Goal: Transaction & Acquisition: Book appointment/travel/reservation

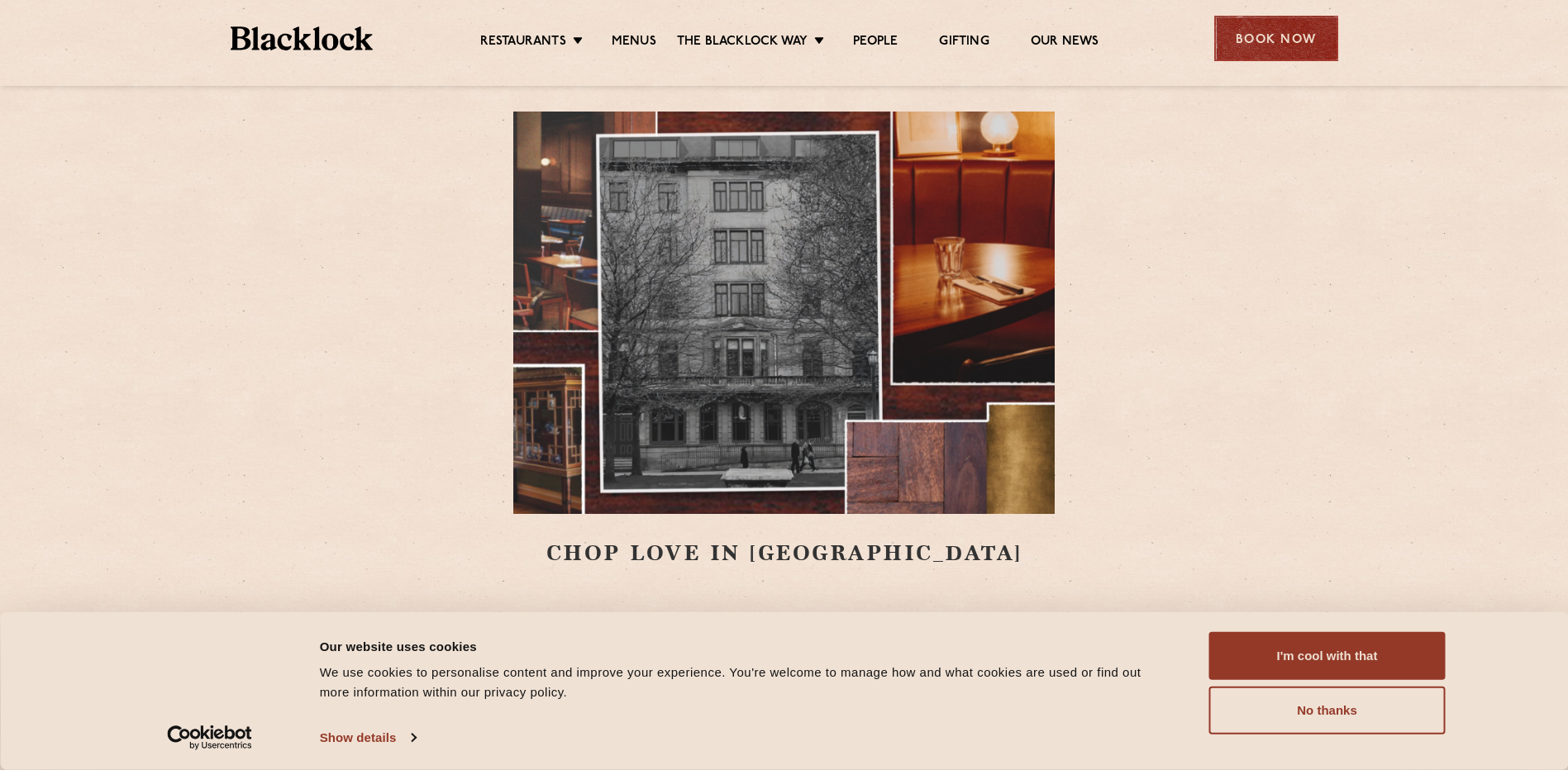
click at [1291, 33] on div "Book Now" at bounding box center [1276, 38] width 124 height 45
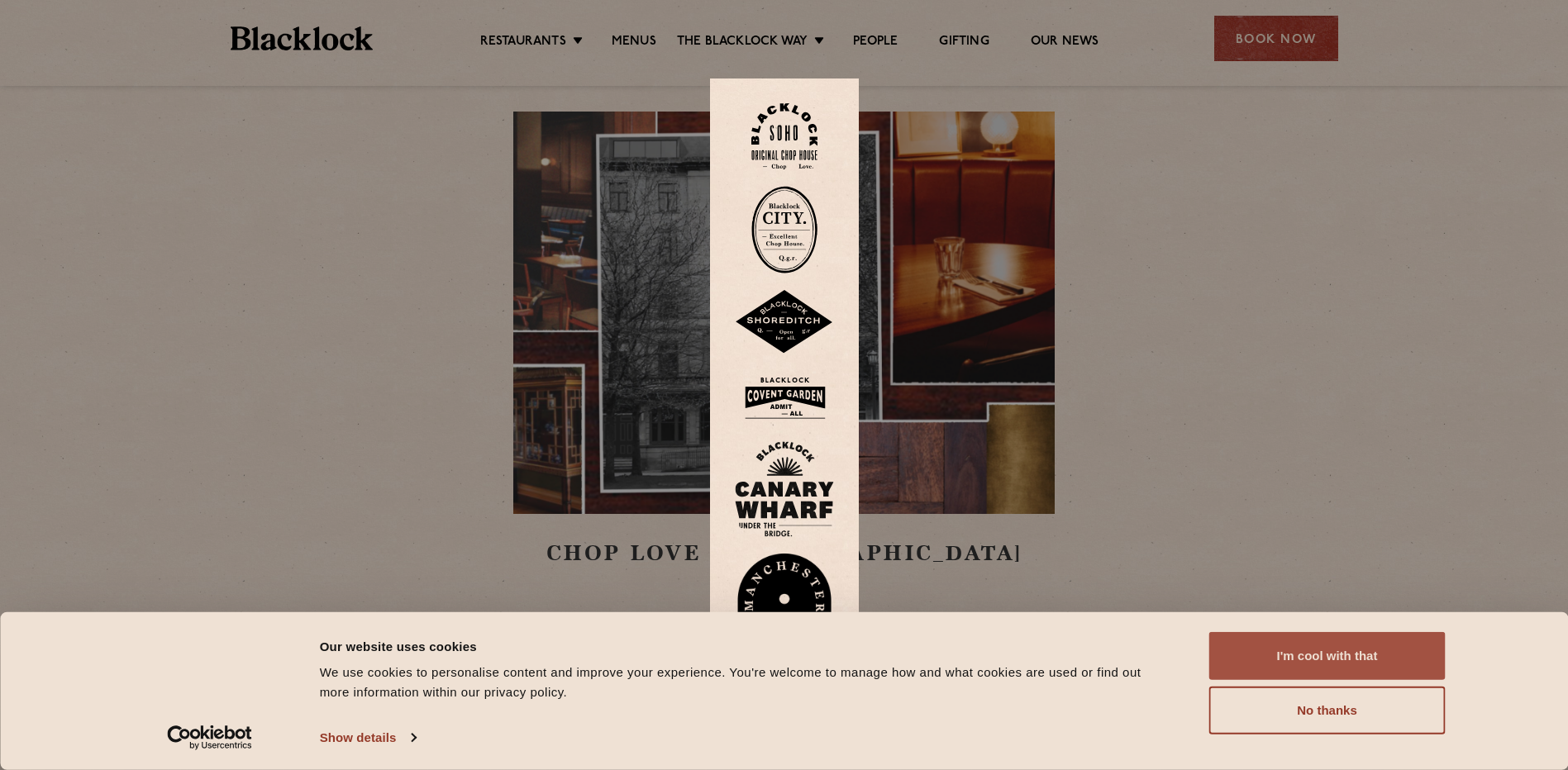
click at [1346, 654] on button "I'm cool with that" at bounding box center [1328, 656] width 237 height 48
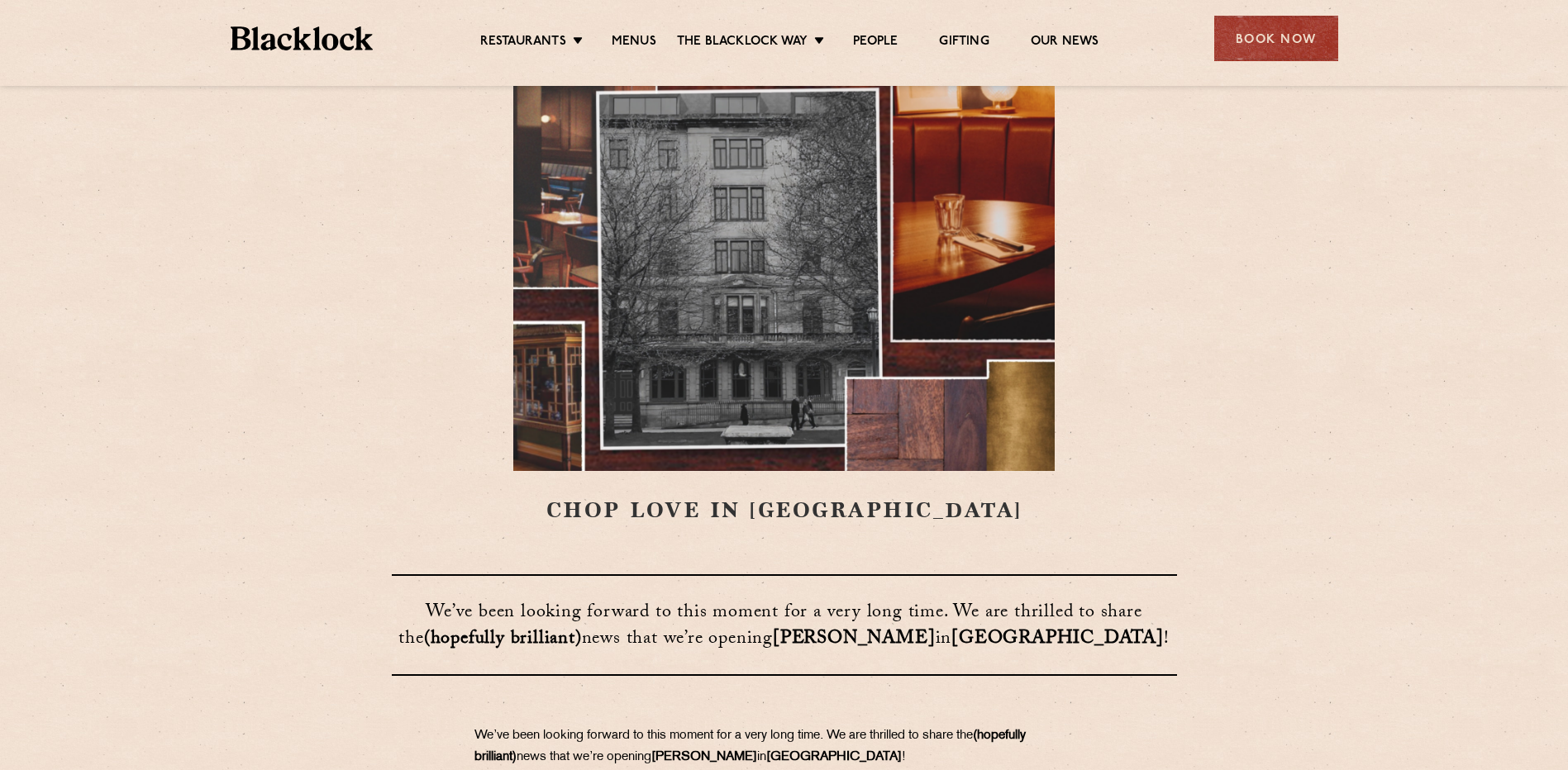
scroll to position [83, 0]
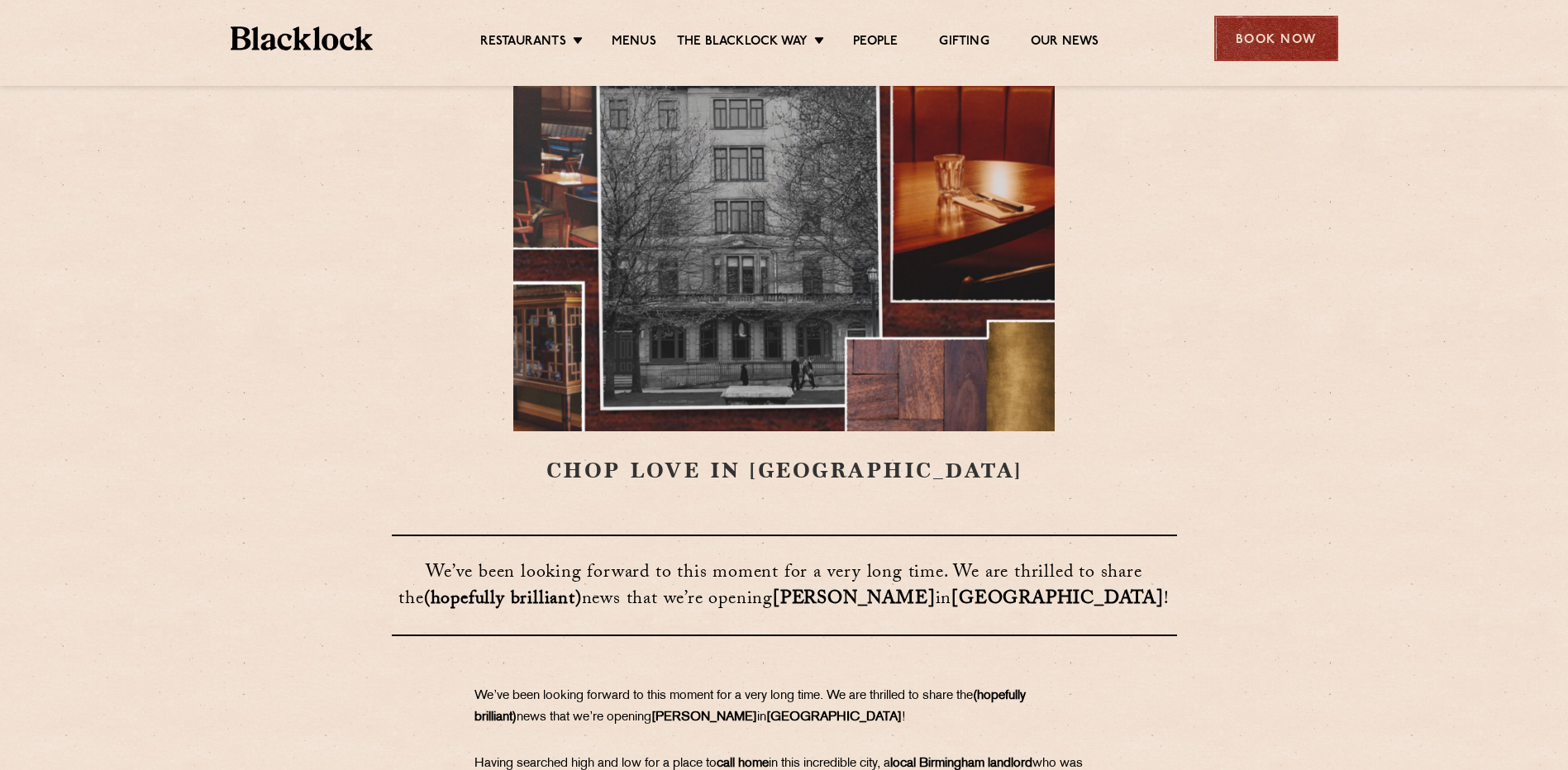
click at [1286, 35] on div "Book Now" at bounding box center [1276, 38] width 124 height 45
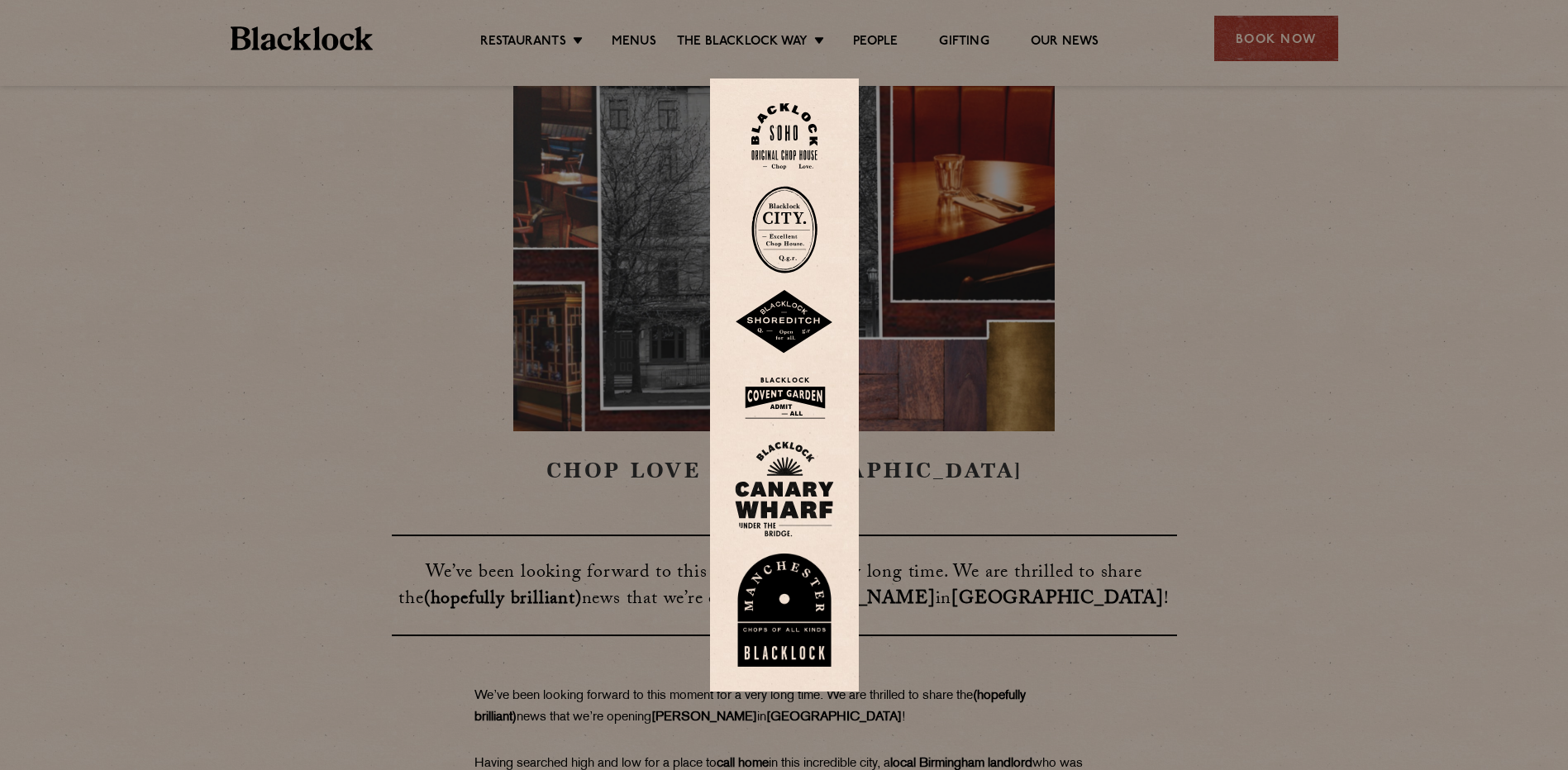
click at [1258, 307] on div at bounding box center [784, 385] width 1568 height 770
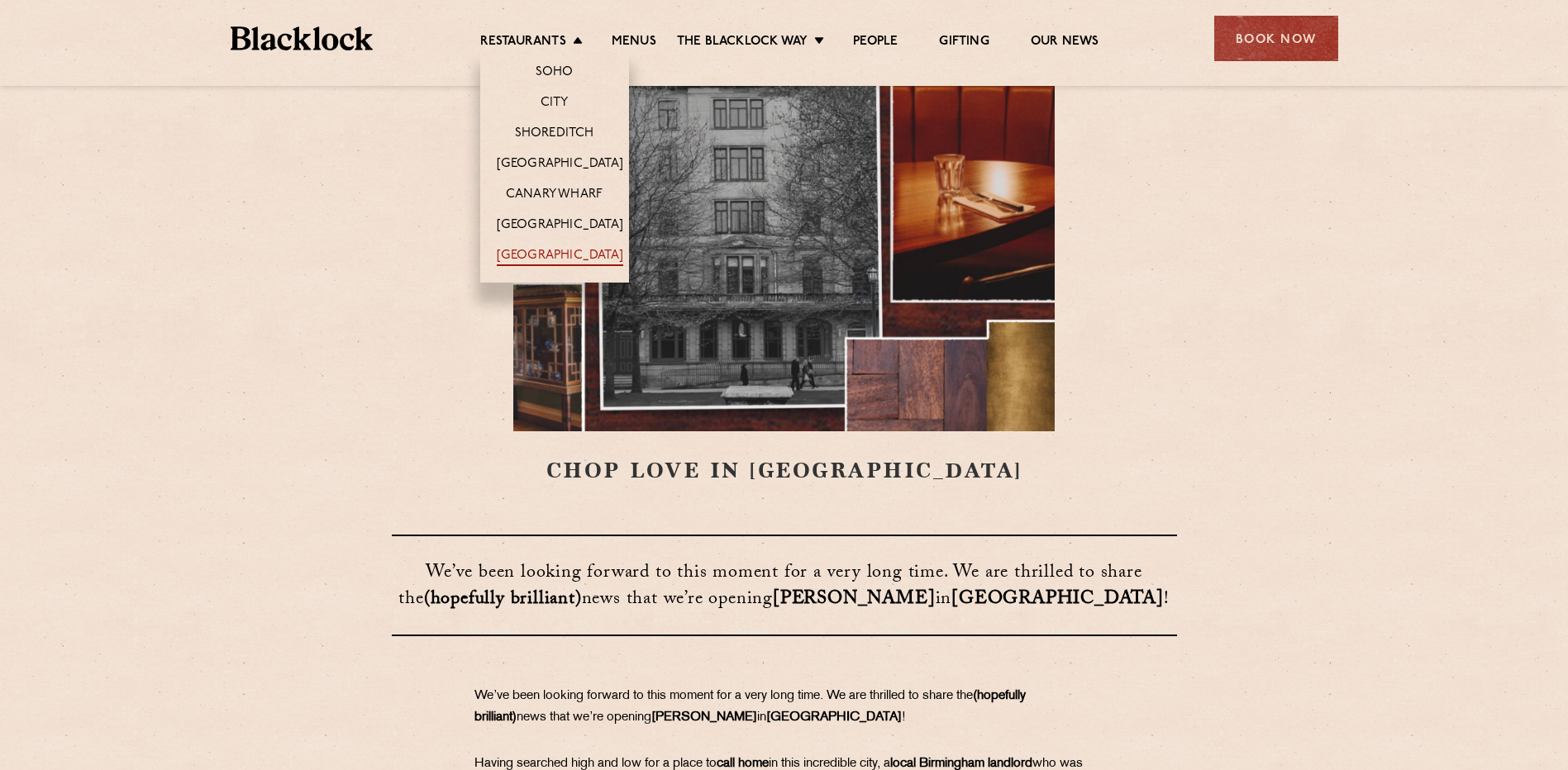
click at [541, 257] on link "[GEOGRAPHIC_DATA]" at bounding box center [559, 257] width 126 height 18
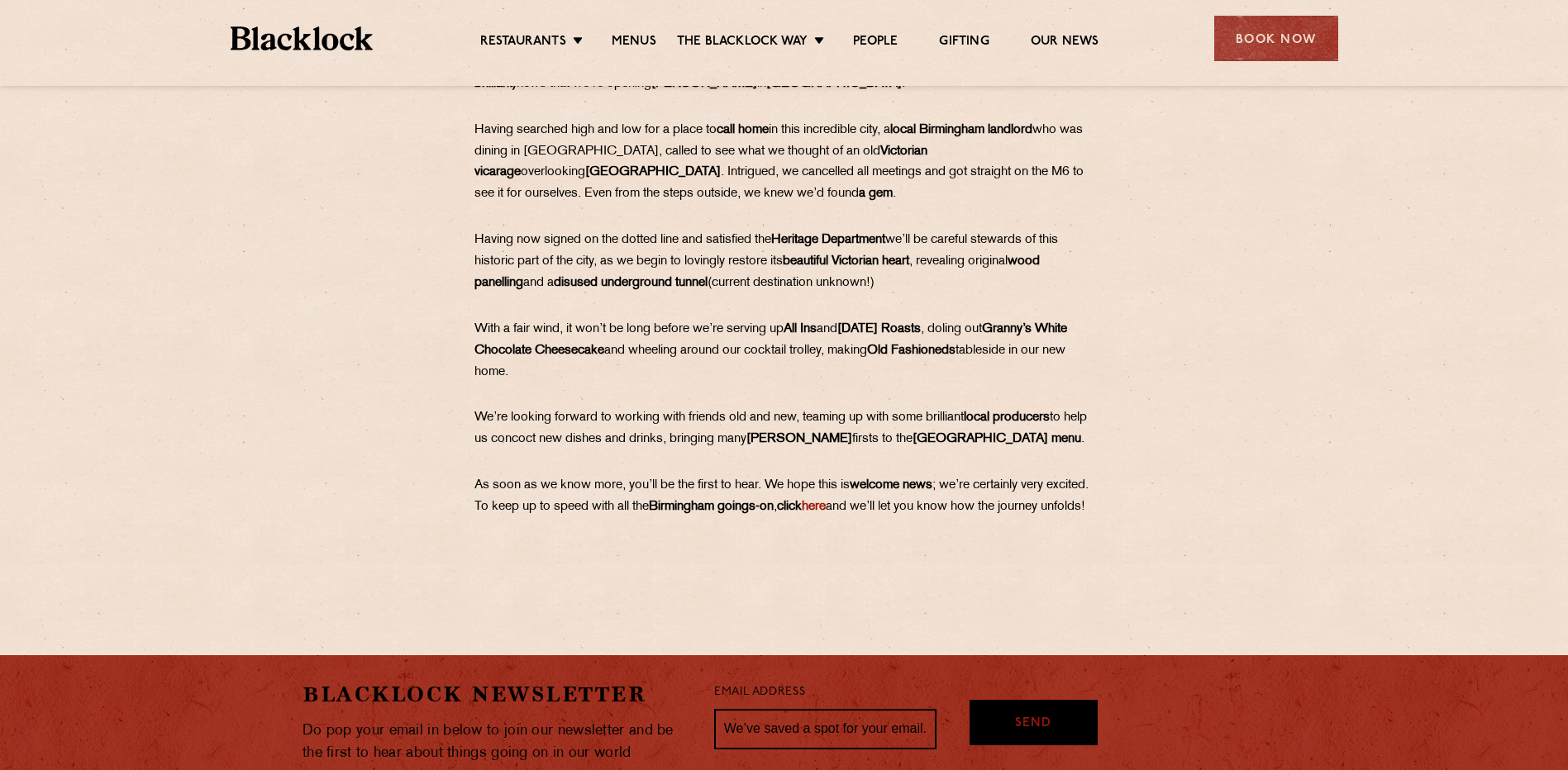
scroll to position [744, 0]
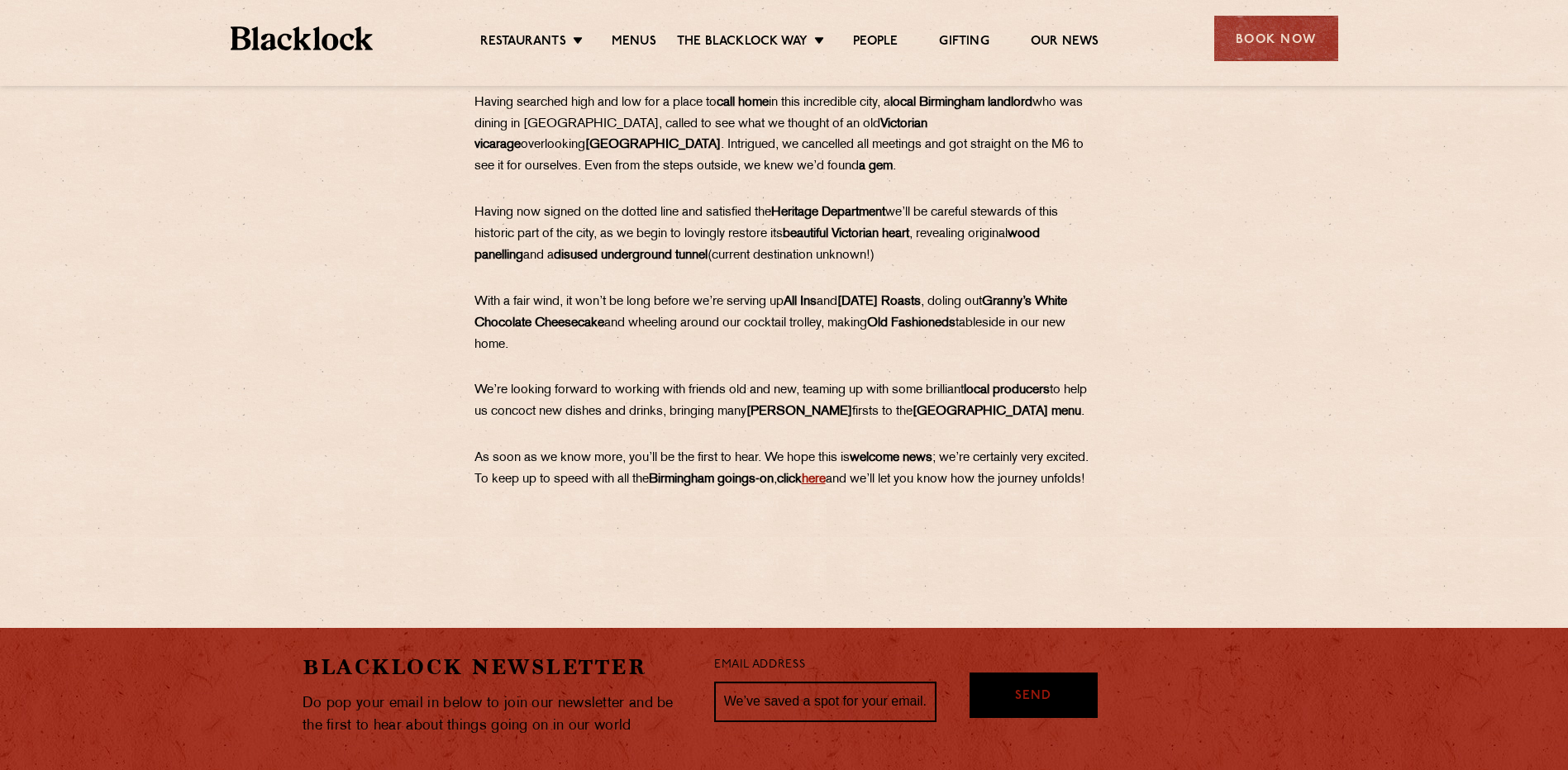
click at [826, 482] on link "here" at bounding box center [814, 480] width 24 height 13
